Goal: Information Seeking & Learning: Learn about a topic

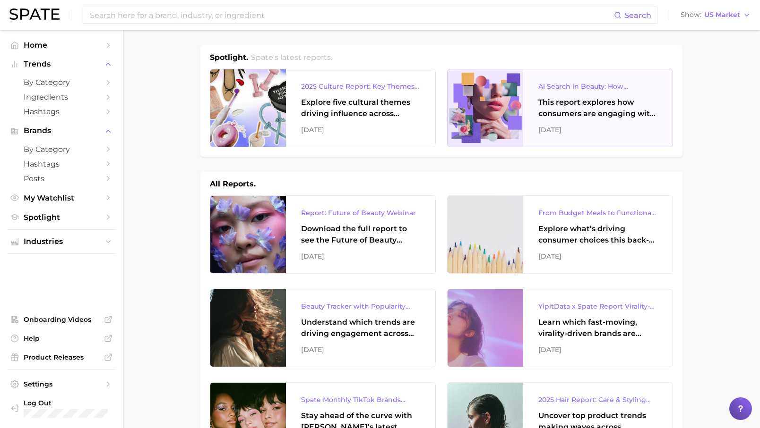
click at [575, 105] on div "This report explores how consumers are engaging with AI-powered search tools — …" at bounding box center [597, 108] width 119 height 23
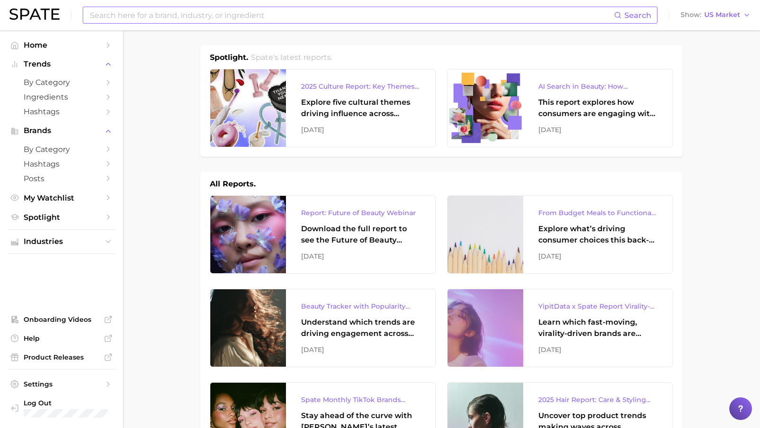
click at [185, 16] on input at bounding box center [351, 15] width 525 height 16
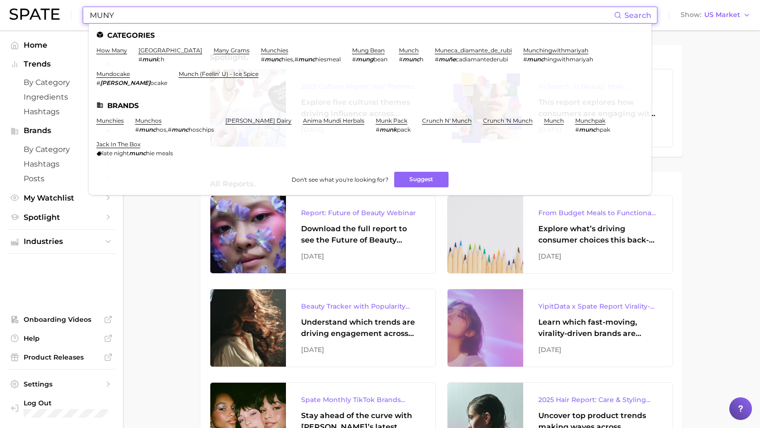
click at [127, 17] on input "MUNY" at bounding box center [351, 15] width 525 height 16
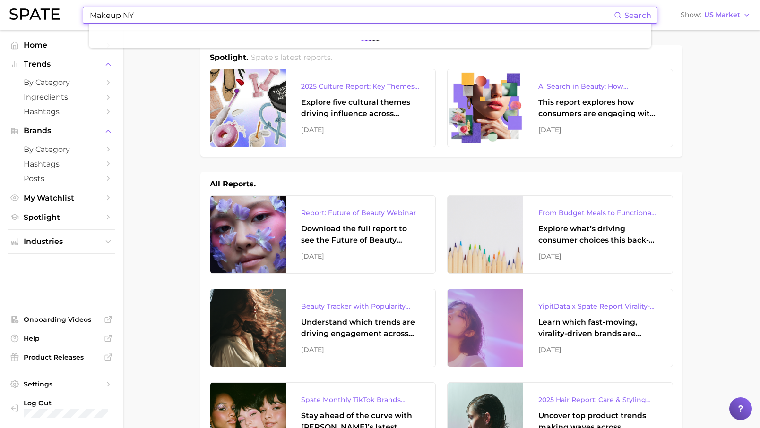
type input "Makeup NY"
